Goal: Transaction & Acquisition: Download file/media

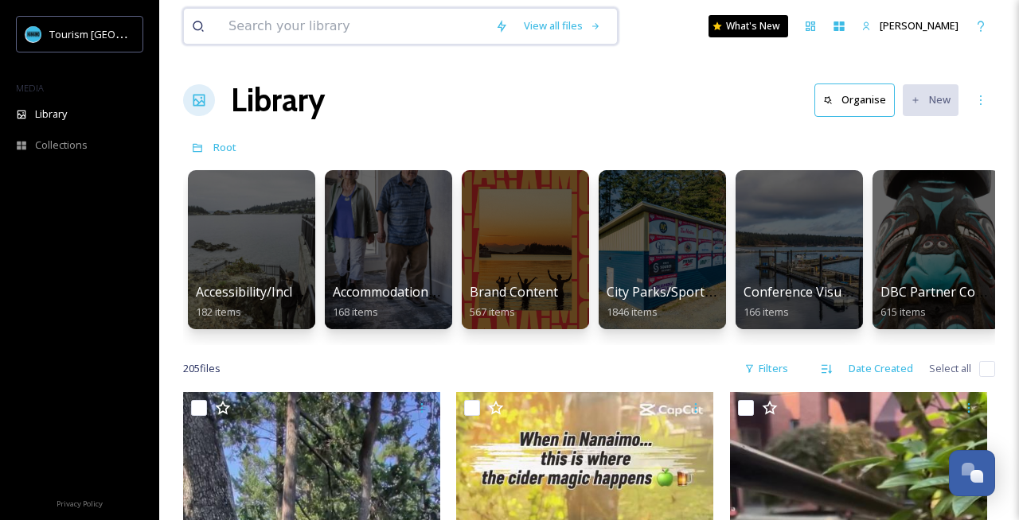
click at [302, 14] on input at bounding box center [353, 26] width 267 height 35
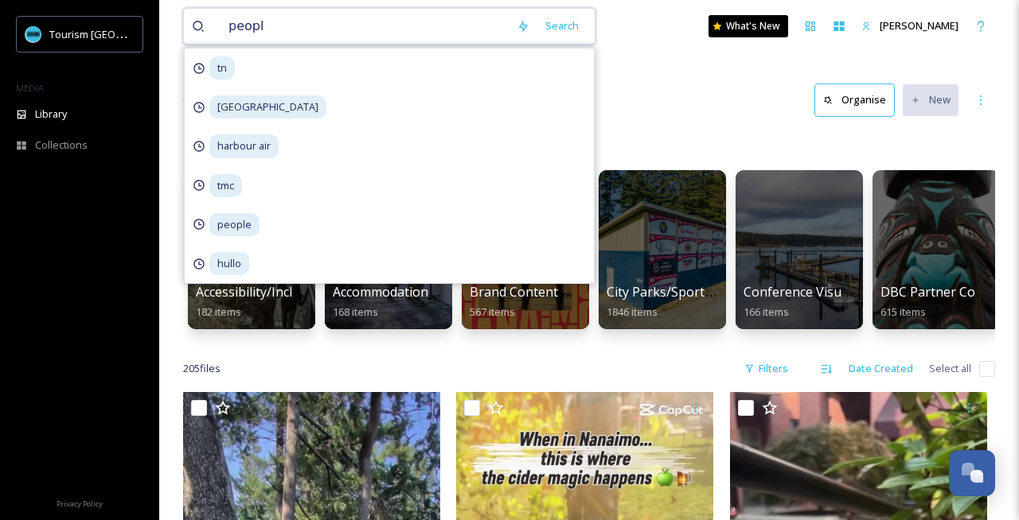
type input "people"
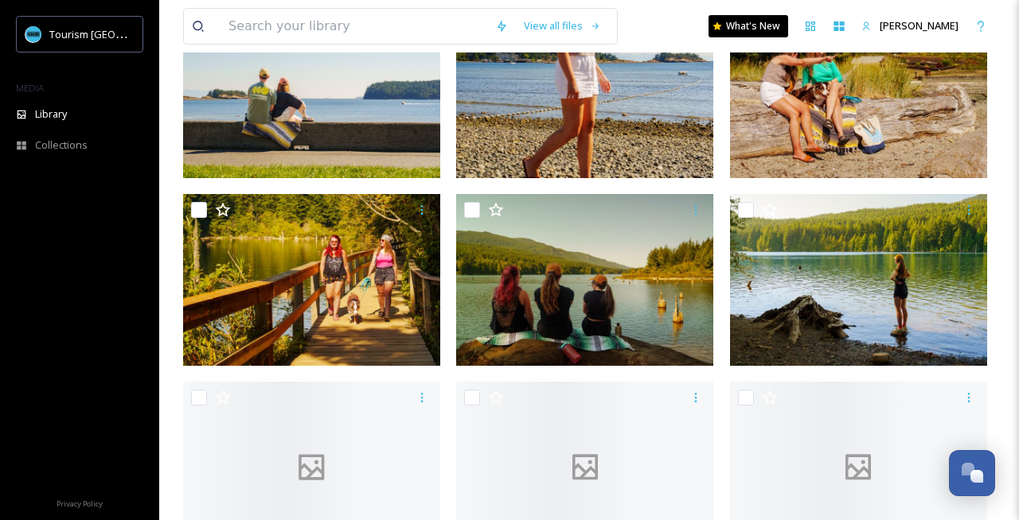
scroll to position [610, 0]
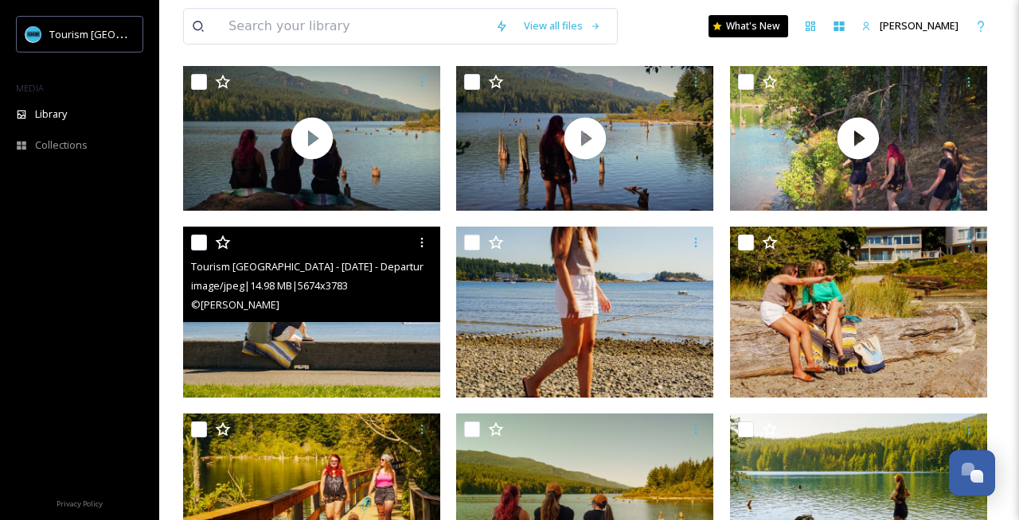
click at [393, 322] on div "Tourism [GEOGRAPHIC_DATA] - [DATE] - Departure Bay - Photos by [PERSON_NAME] @N…" at bounding box center [311, 275] width 257 height 96
click at [379, 341] on img at bounding box center [311, 312] width 257 height 171
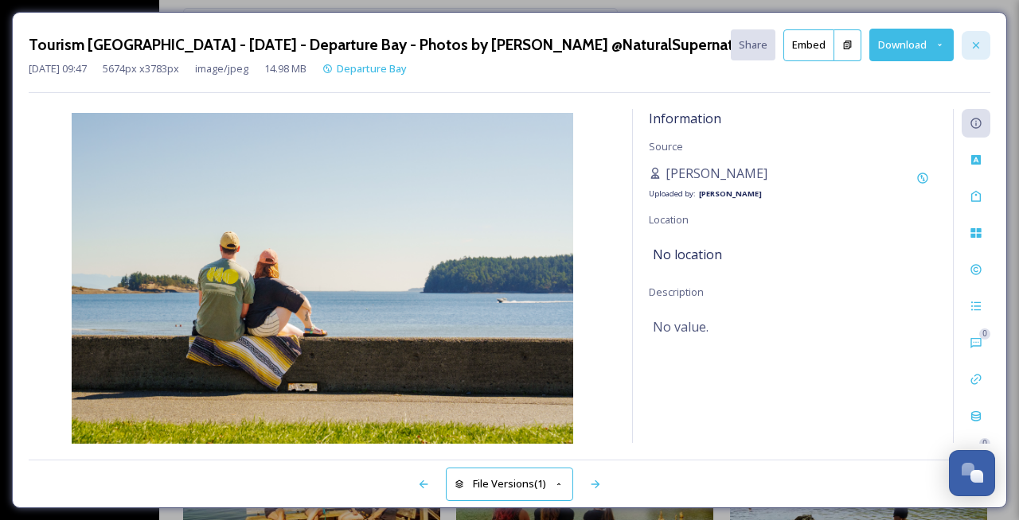
click at [972, 52] on div at bounding box center [975, 45] width 29 height 29
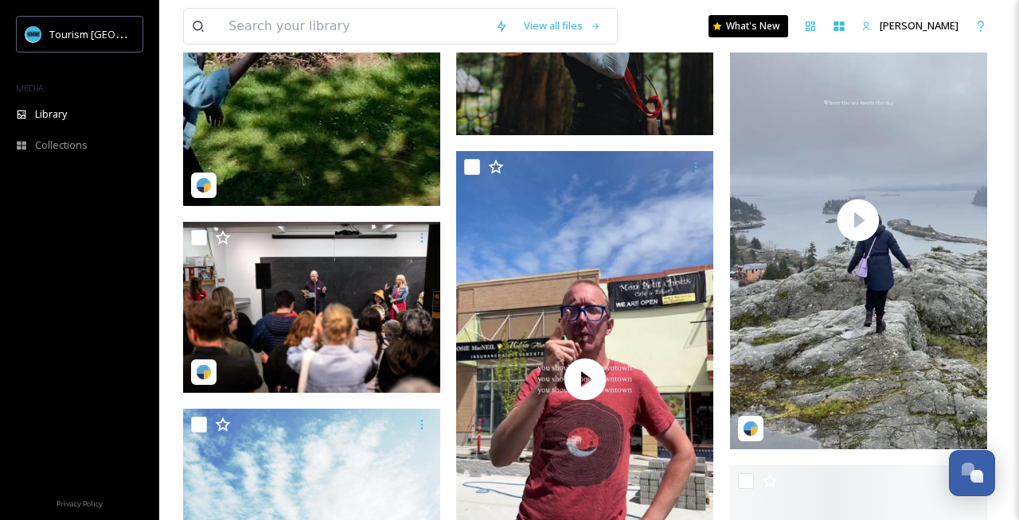
scroll to position [6707, 0]
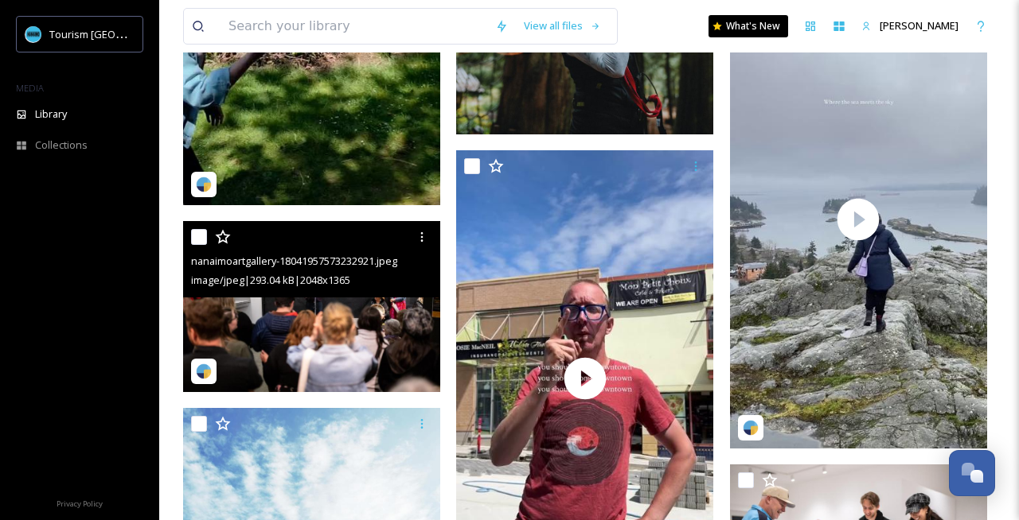
click at [337, 314] on img at bounding box center [311, 306] width 257 height 171
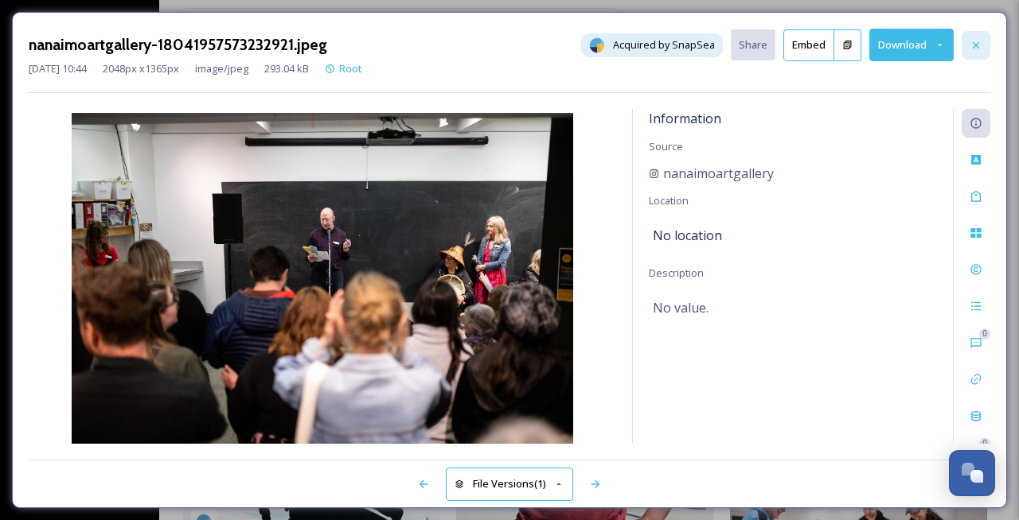
click at [969, 39] on icon at bounding box center [975, 45] width 13 height 13
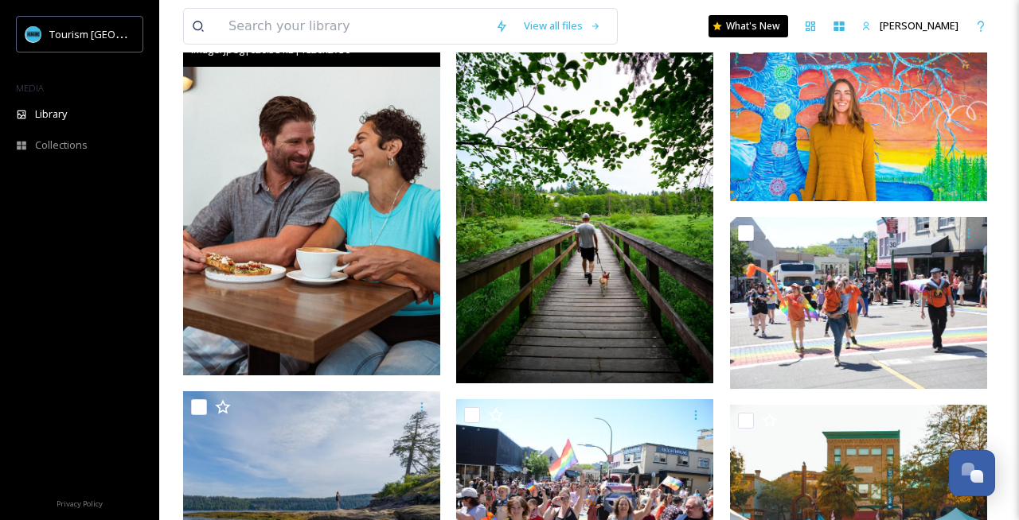
scroll to position [8376, 0]
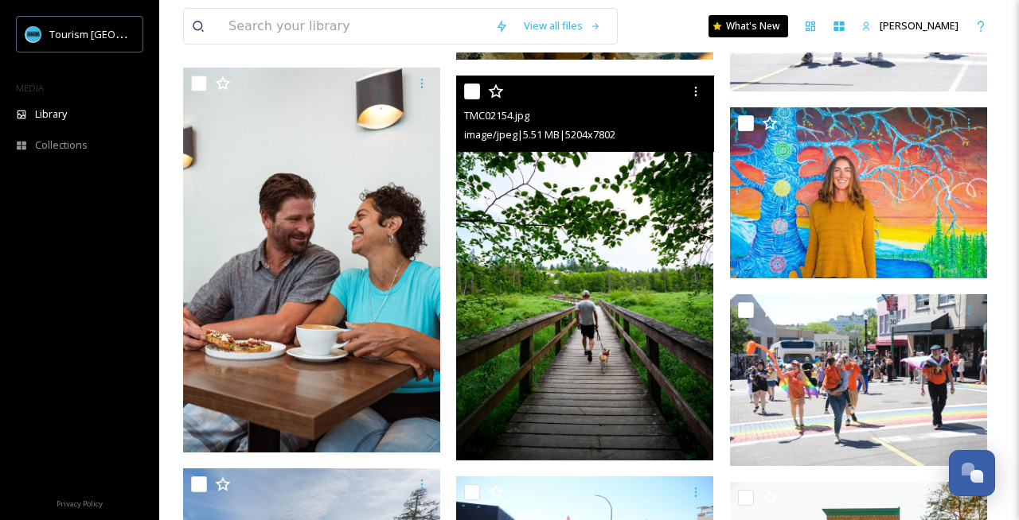
click at [506, 388] on img at bounding box center [584, 268] width 257 height 385
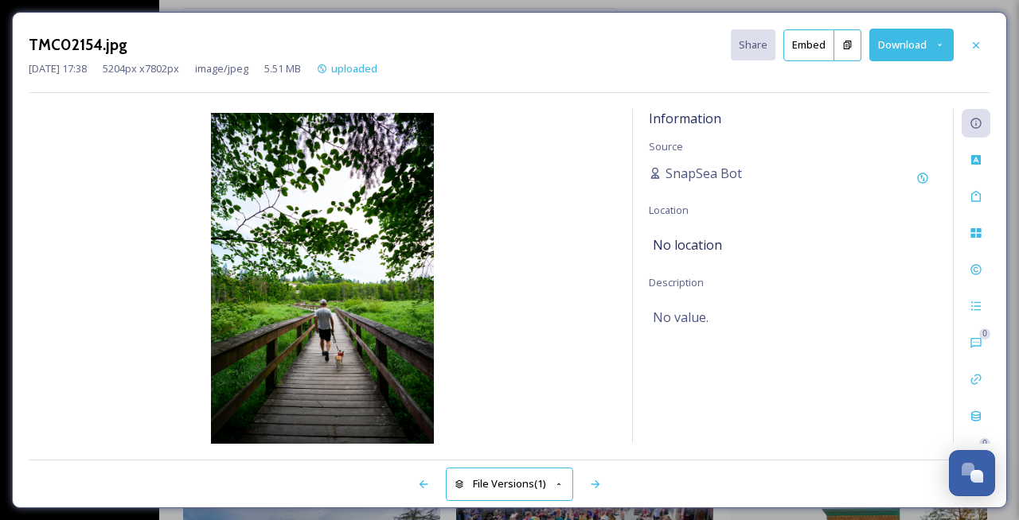
click at [887, 56] on button "Download" at bounding box center [911, 45] width 84 height 33
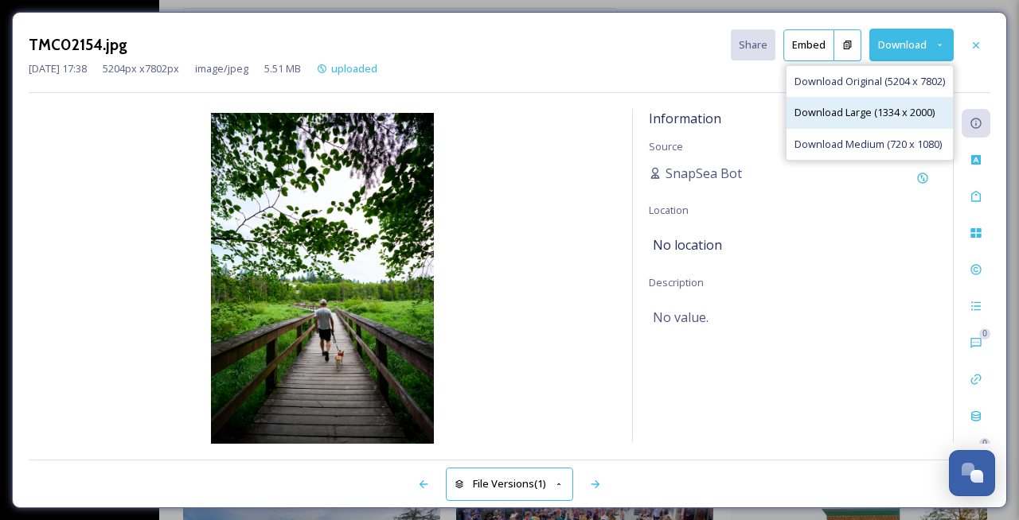
click at [860, 117] on span "Download Large (1334 x 2000)" at bounding box center [864, 112] width 140 height 15
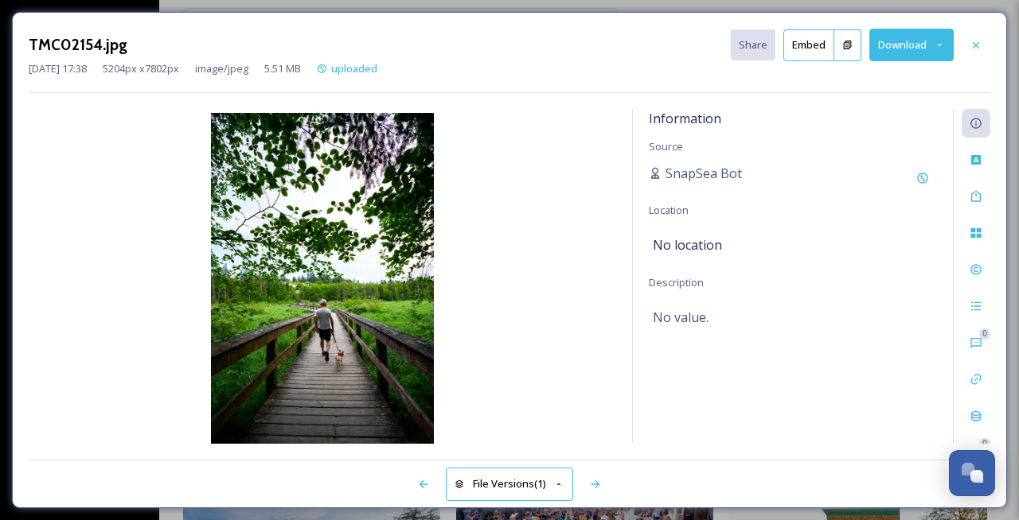
click at [977, 42] on icon at bounding box center [975, 45] width 13 height 13
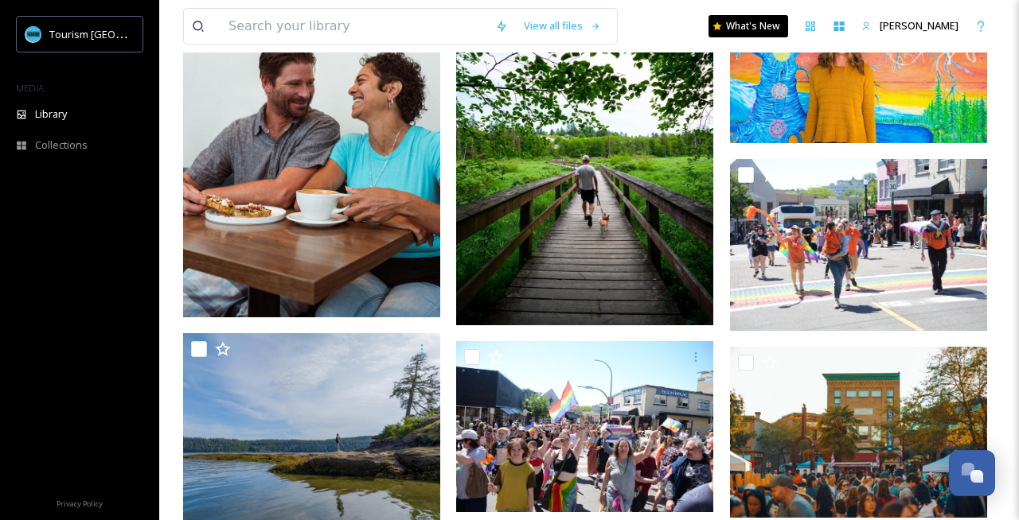
scroll to position [8474, 0]
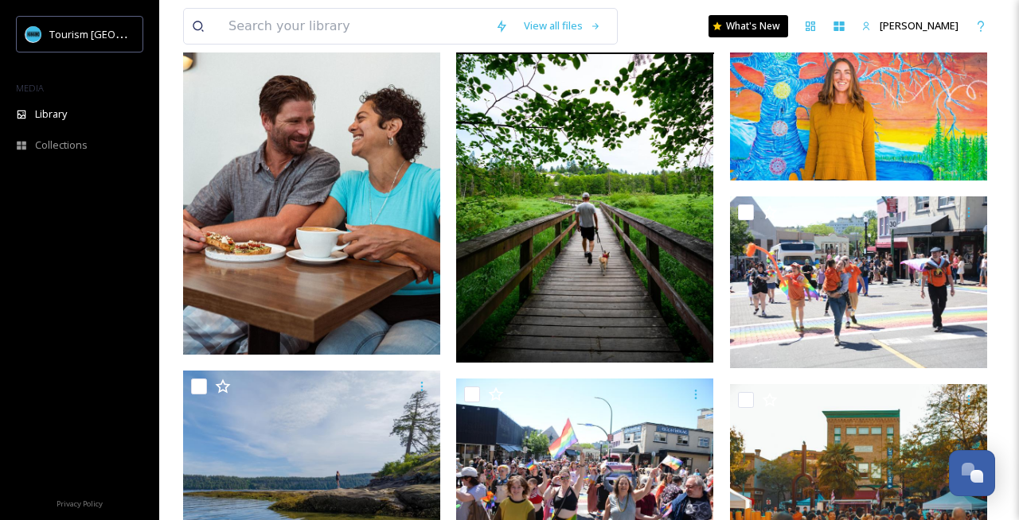
click at [606, 271] on img at bounding box center [584, 170] width 257 height 385
